Goal: Task Accomplishment & Management: Use online tool/utility

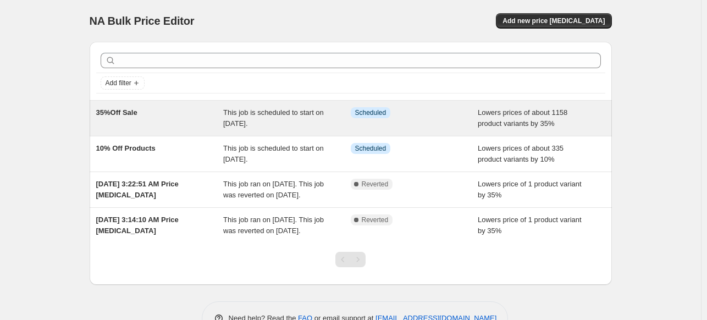
click at [130, 110] on span "35%Off Sale" at bounding box center [116, 112] width 41 height 8
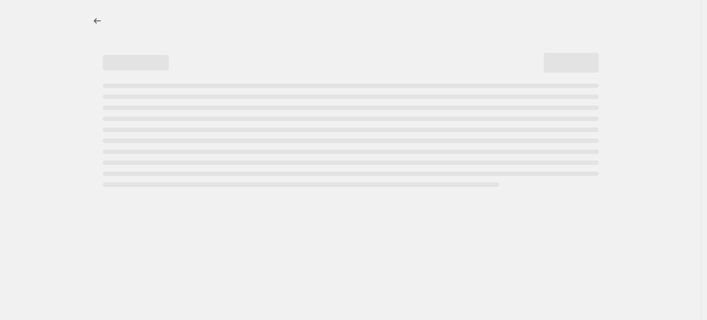
select select "percentage"
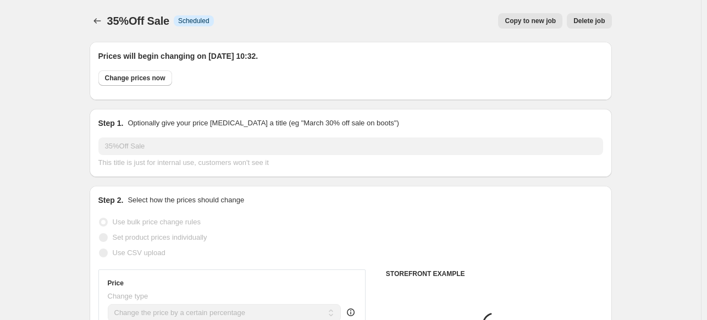
select select "tag"
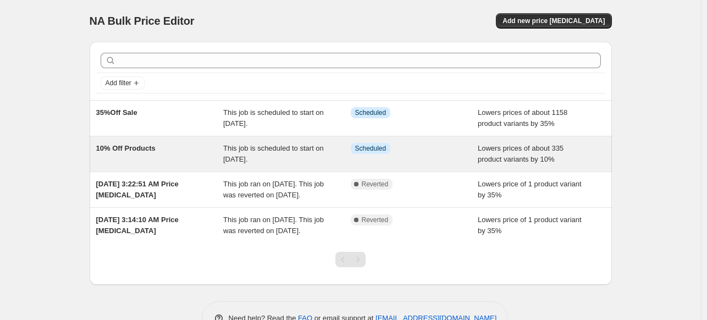
click at [123, 150] on span "10% Off Products" at bounding box center [125, 148] width 59 height 8
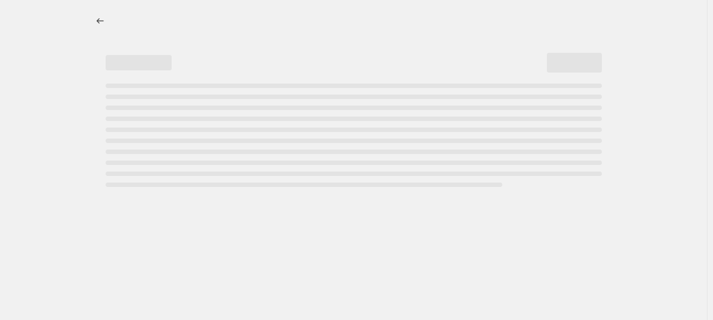
select select "percentage"
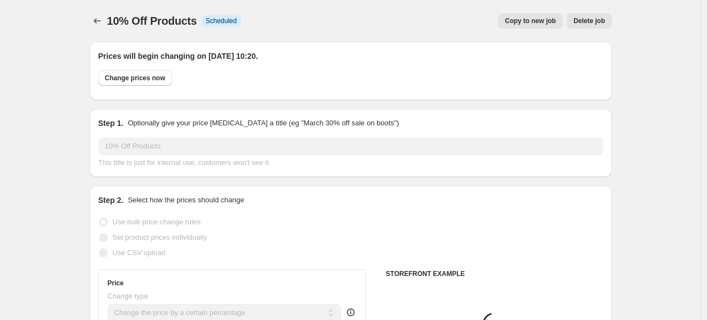
select select "tag"
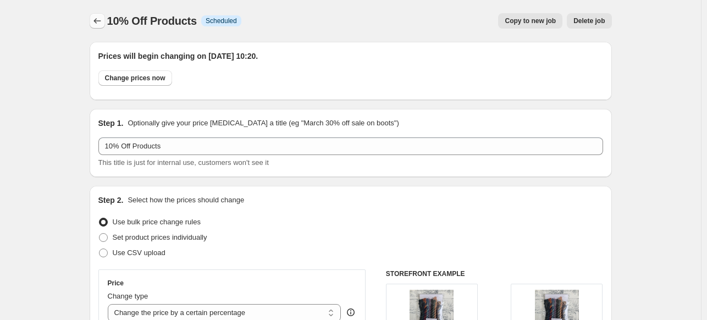
click at [100, 21] on icon "Price change jobs" at bounding box center [97, 20] width 11 height 11
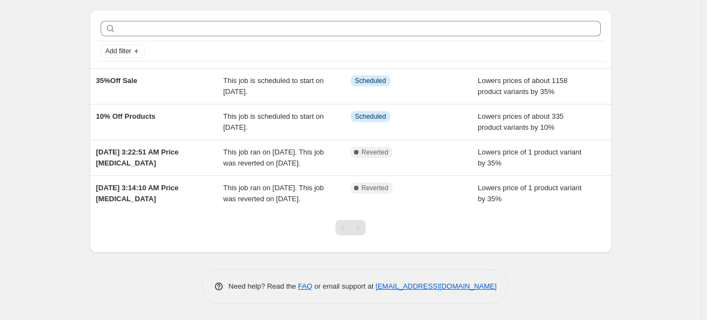
scroll to position [53, 0]
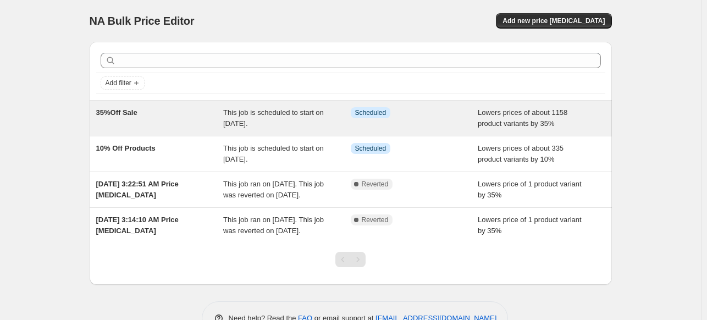
click at [134, 114] on span "35%Off Sale" at bounding box center [116, 112] width 41 height 8
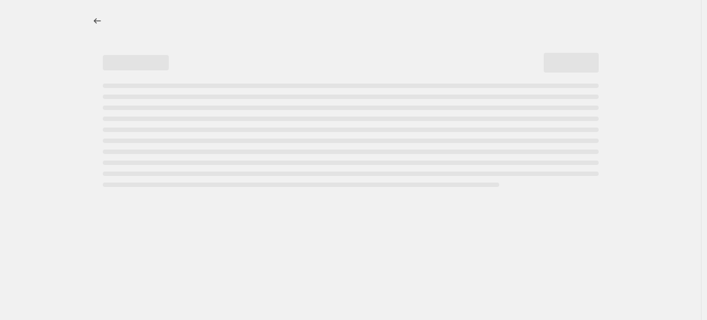
select select "percentage"
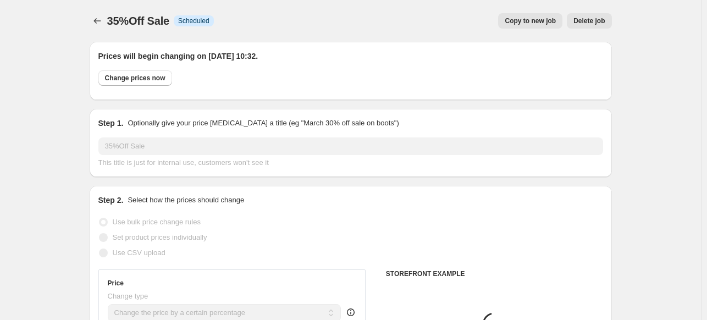
select select "tag"
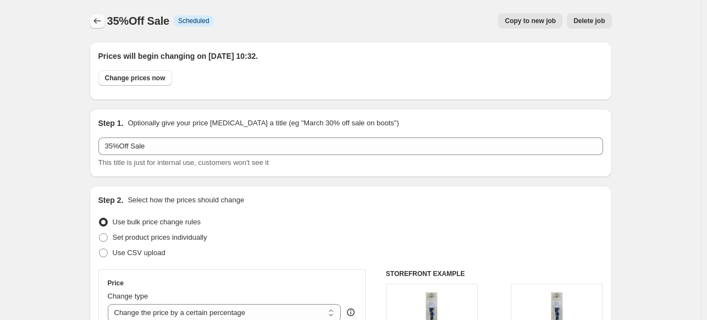
click at [97, 24] on icon "Price change jobs" at bounding box center [97, 20] width 11 height 11
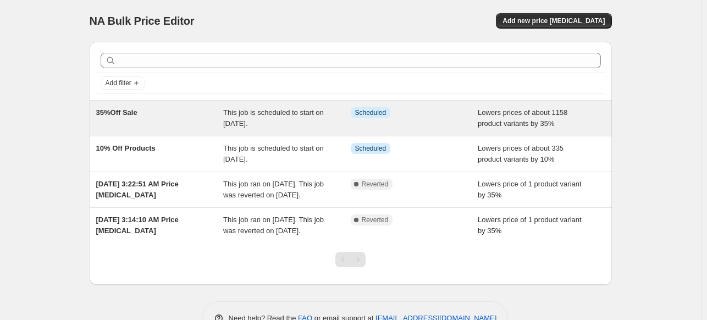
click at [117, 118] on div "35%Off Sale" at bounding box center [160, 118] width 128 height 22
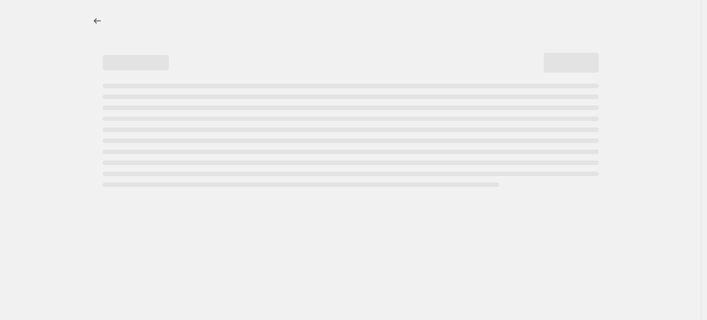
select select "percentage"
select select "tag"
